Goal: Transaction & Acquisition: Purchase product/service

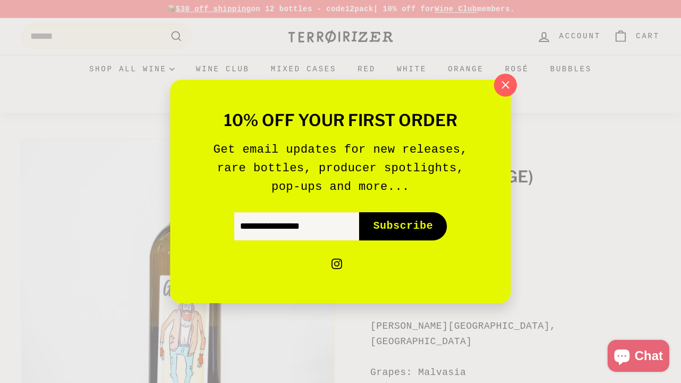
click at [505, 86] on icon "button" at bounding box center [505, 84] width 7 height 7
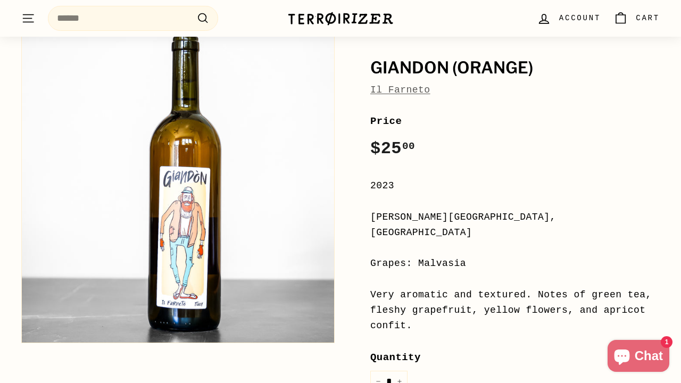
scroll to position [55, 0]
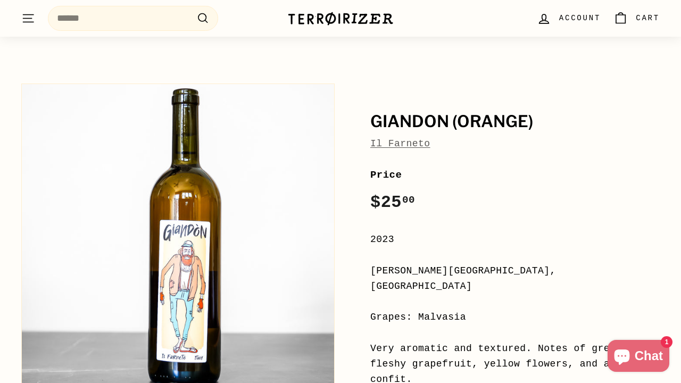
drag, startPoint x: 373, startPoint y: 119, endPoint x: 565, endPoint y: 163, distance: 196.9
click at [565, 163] on div "Giandon (orange) Il Farneto Price Regular price $25 00 $25.00 / 2023 Emilia-Rom…" at bounding box center [502, 364] width 313 height 572
copy div "Giandon (orange) Il Farneto"
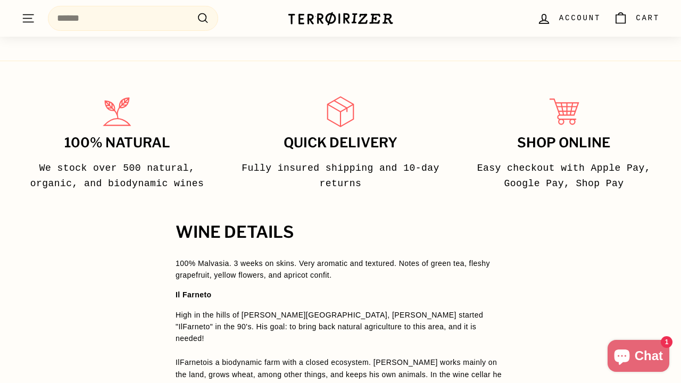
scroll to position [704, 0]
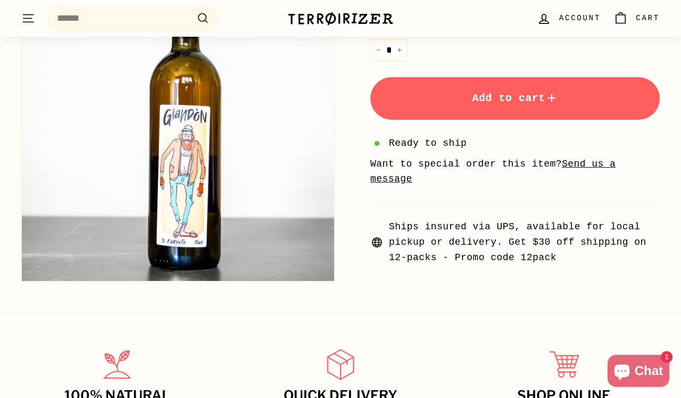
scroll to position [275, 0]
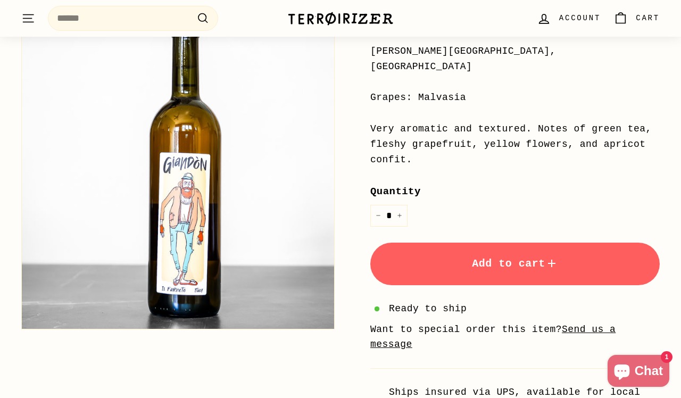
click at [430, 243] on button "Add to cart" at bounding box center [514, 264] width 289 height 43
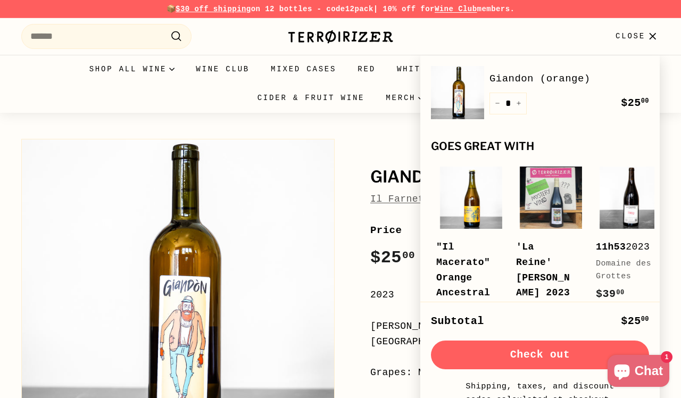
scroll to position [0, 0]
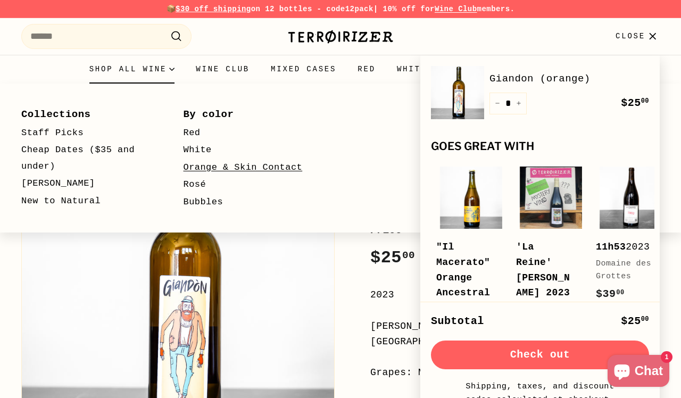
click at [188, 162] on link "Orange & Skin Contact" at bounding box center [249, 168] width 131 height 18
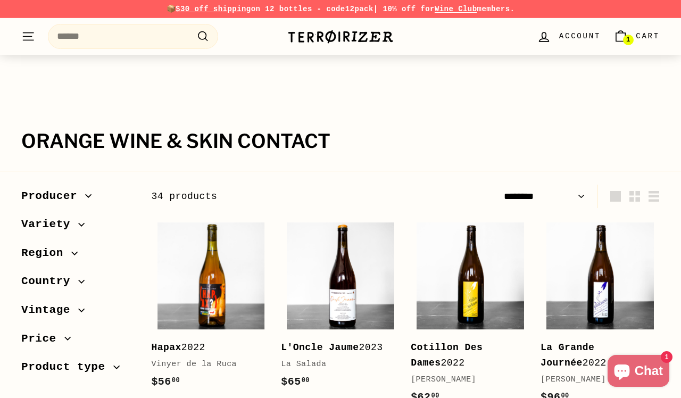
select select "******"
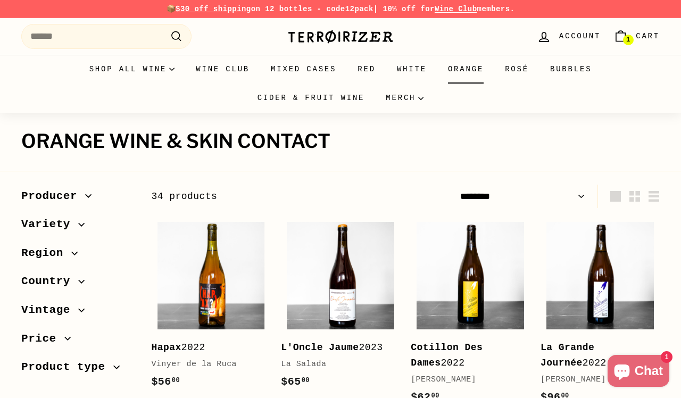
click at [475, 72] on link "Orange" at bounding box center [465, 69] width 57 height 29
select select "******"
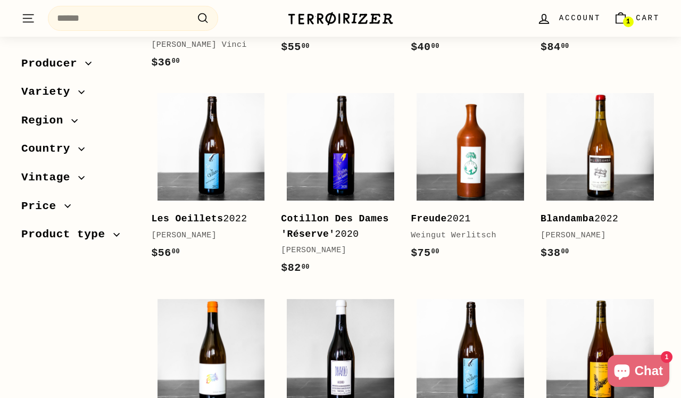
scroll to position [706, 0]
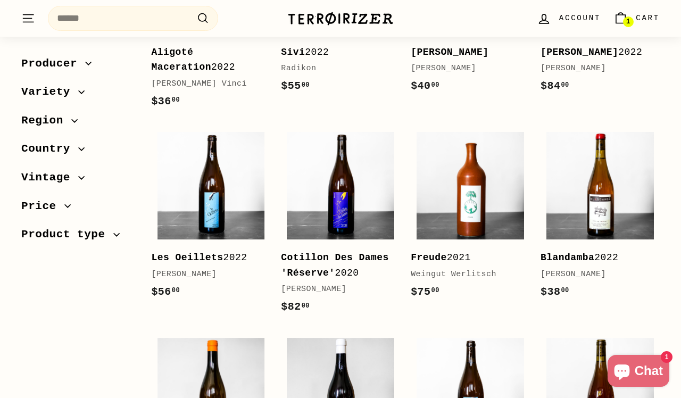
click at [636, 17] on span "Cart" at bounding box center [648, 18] width 24 height 12
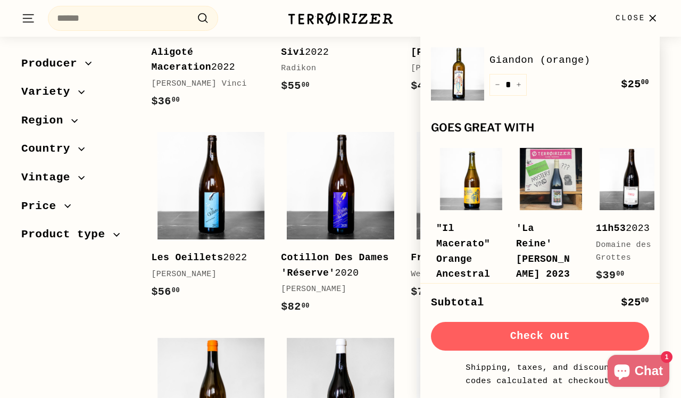
click at [540, 339] on button "Check out" at bounding box center [540, 336] width 218 height 29
